Goal: Check status: Check status

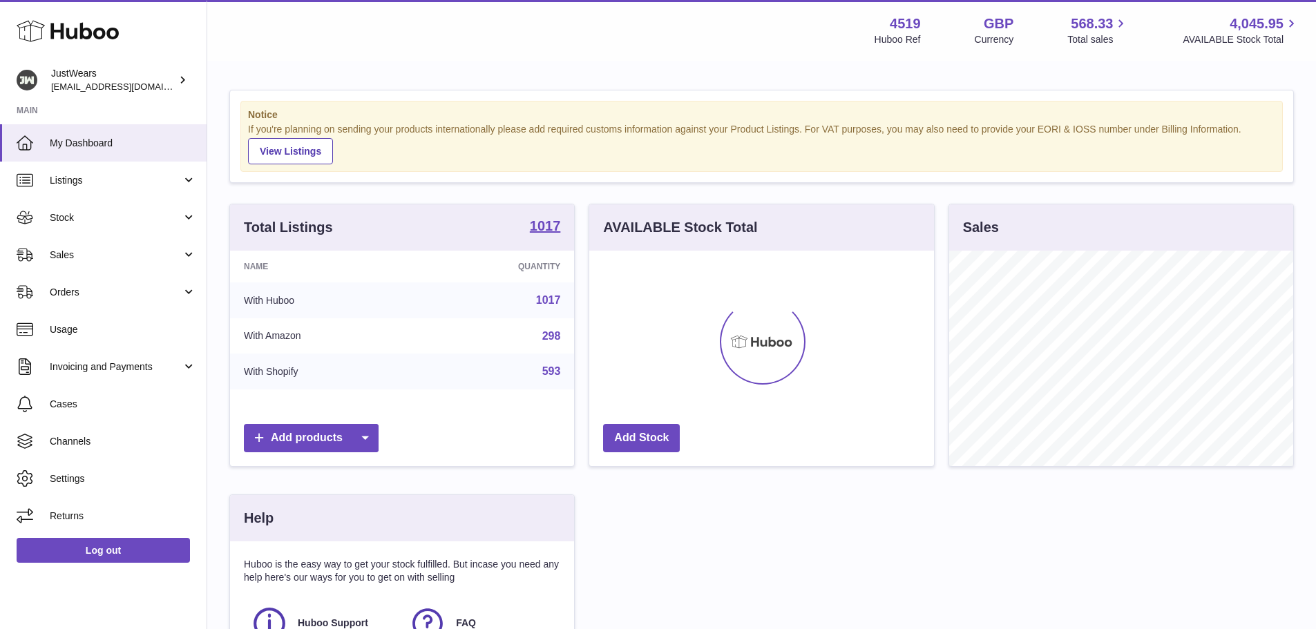
scroll to position [215, 345]
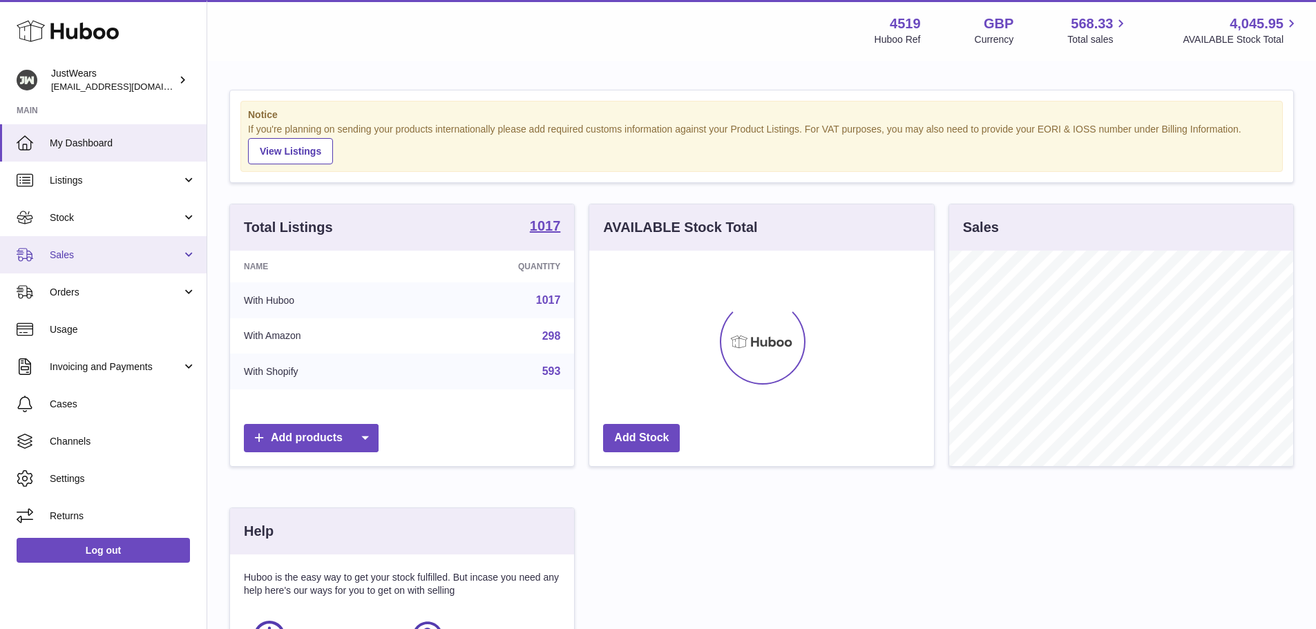
click at [110, 251] on span "Sales" at bounding box center [116, 255] width 132 height 13
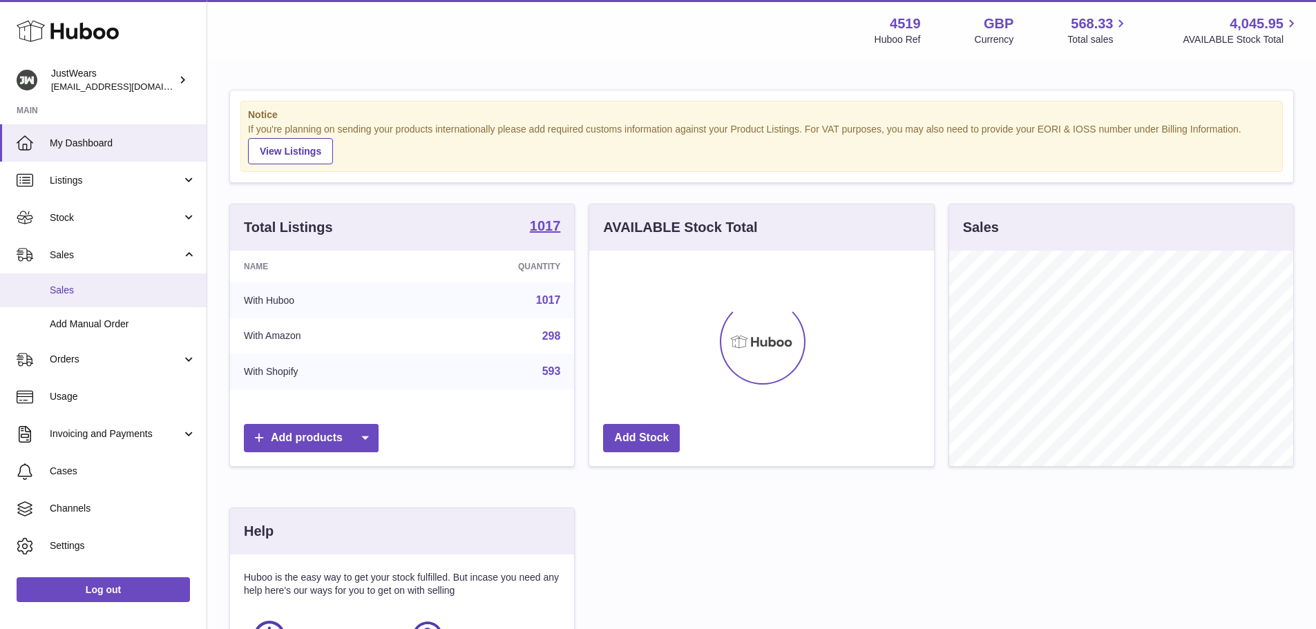
click at [119, 293] on span "Sales" at bounding box center [123, 290] width 146 height 13
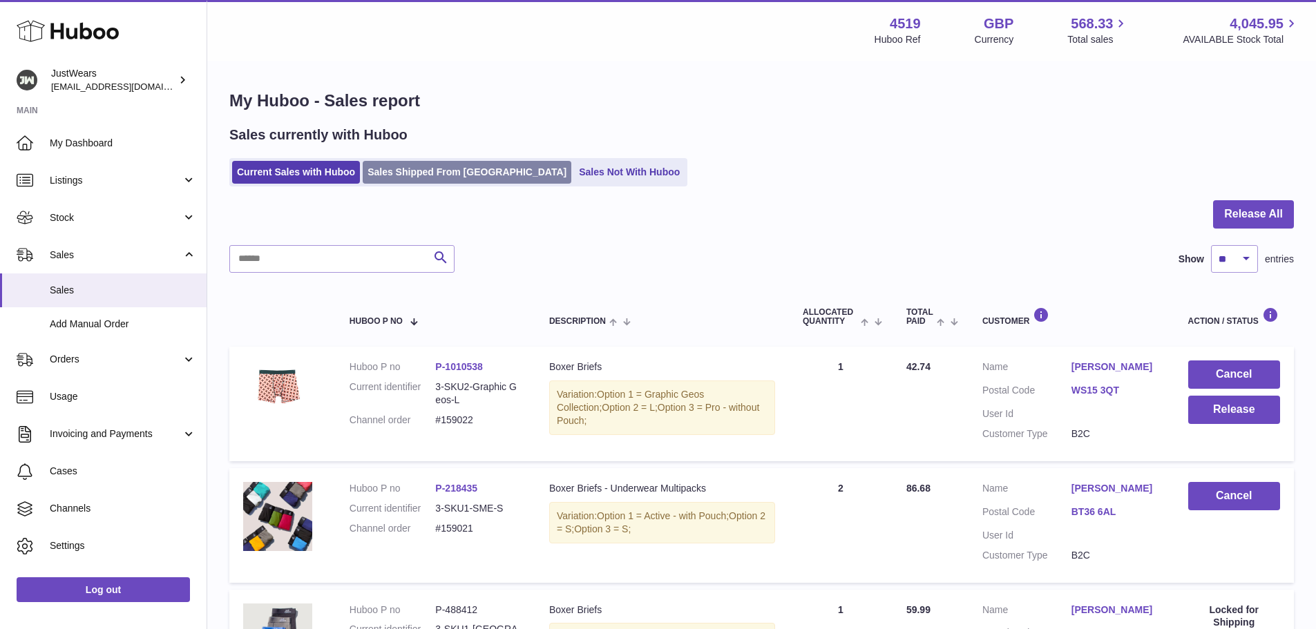
click at [450, 165] on link "Sales Shipped From [GEOGRAPHIC_DATA]" at bounding box center [467, 172] width 209 height 23
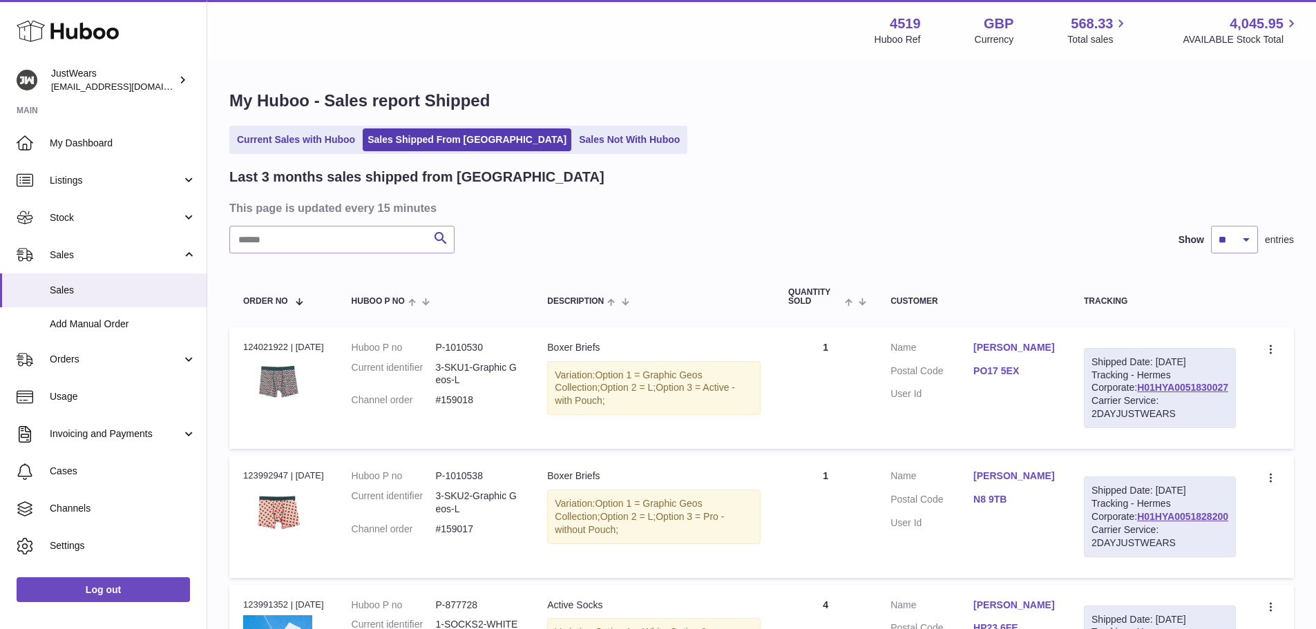
click at [311, 247] on input "text" at bounding box center [341, 240] width 225 height 28
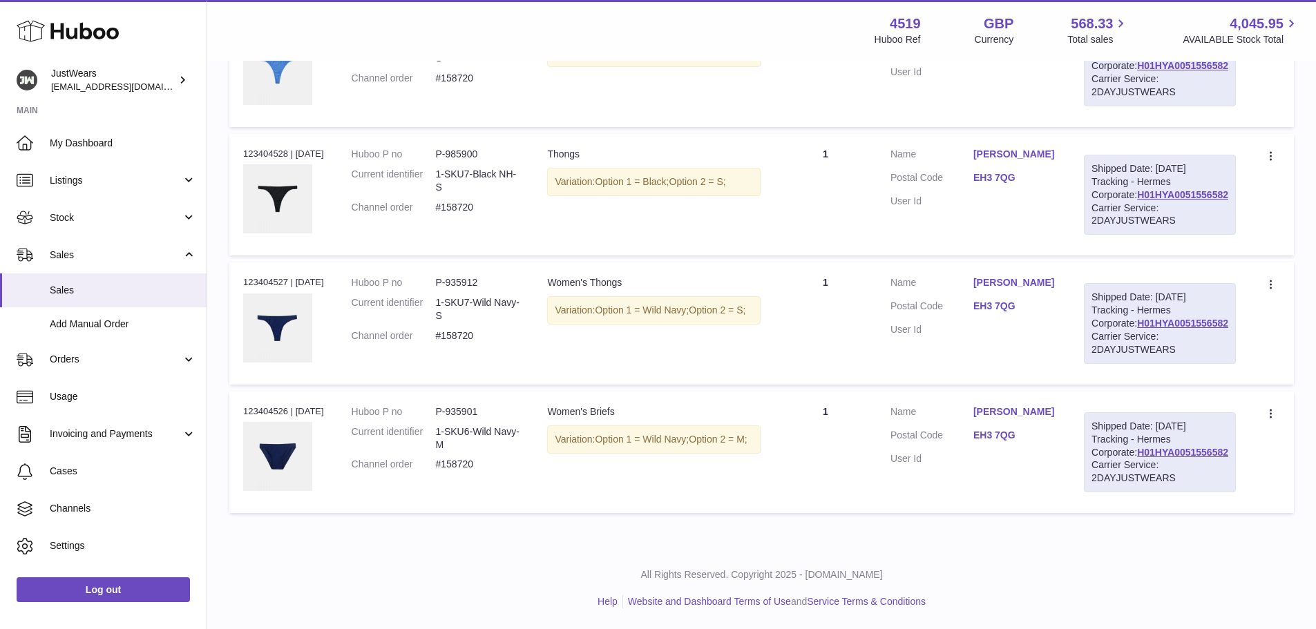
scroll to position [1312, 0]
type input "******"
click at [265, 418] on div "Order no 123404526 | 24th Aug" at bounding box center [283, 411] width 81 height 12
copy div "123404526"
